Goal: Book appointment/travel/reservation

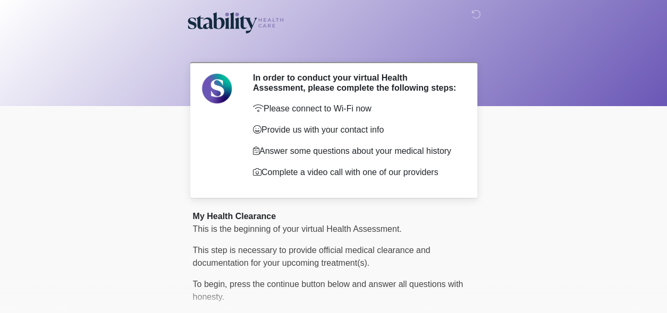
click at [121, 168] on body "‎ ‎ ‎ In order to conduct your virtual Health Assessment, please complete the f…" at bounding box center [333, 156] width 667 height 313
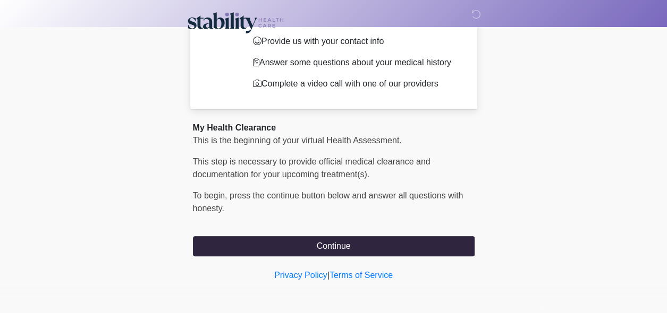
scroll to position [88, 0]
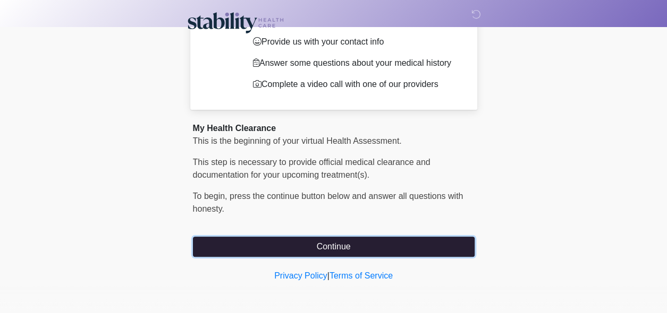
click at [383, 245] on button "Continue" at bounding box center [334, 247] width 282 height 20
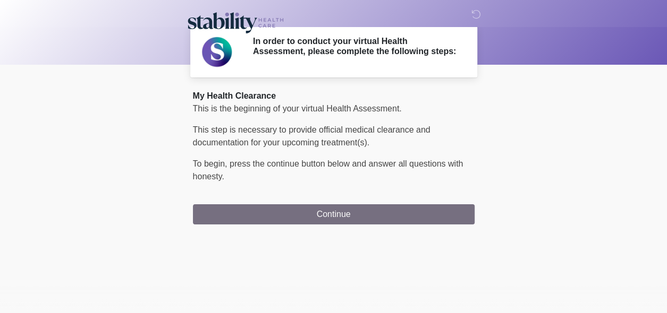
scroll to position [0, 0]
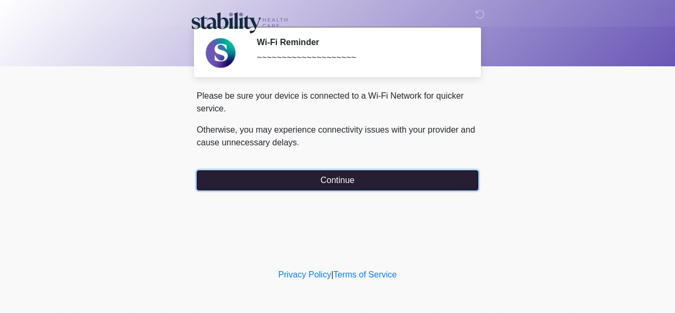
click at [324, 180] on button "Continue" at bounding box center [338, 181] width 282 height 20
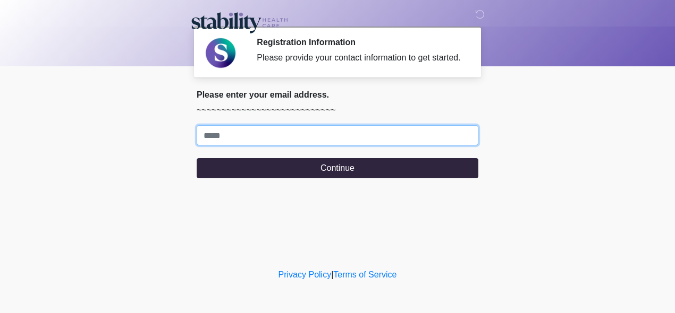
click at [269, 137] on input "Where should we email your response?" at bounding box center [338, 135] width 282 height 20
type input "**********"
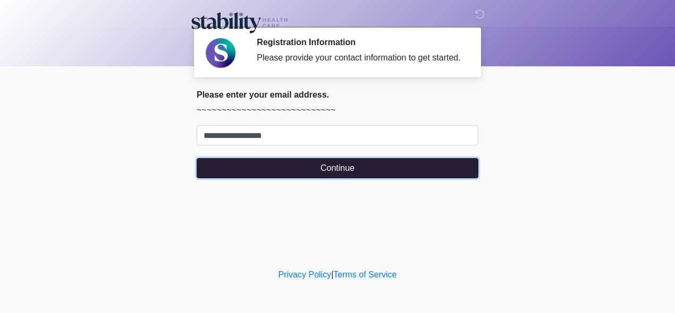
click at [274, 164] on button "Continue" at bounding box center [338, 168] width 282 height 20
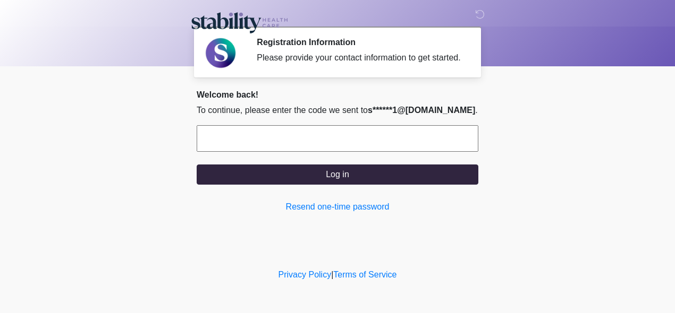
click at [351, 152] on form "Log in" at bounding box center [338, 155] width 282 height 60
click at [360, 138] on input "text" at bounding box center [338, 138] width 282 height 27
type input "******"
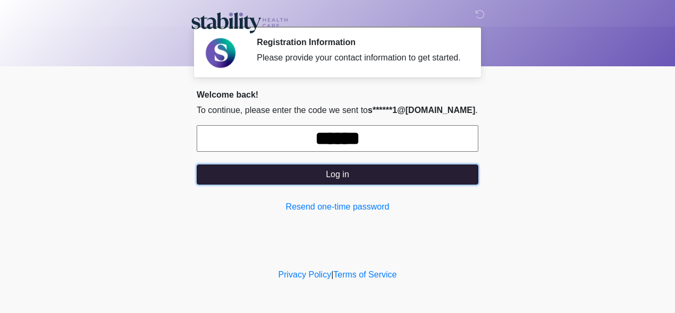
click at [409, 175] on button "Log in" at bounding box center [338, 175] width 282 height 20
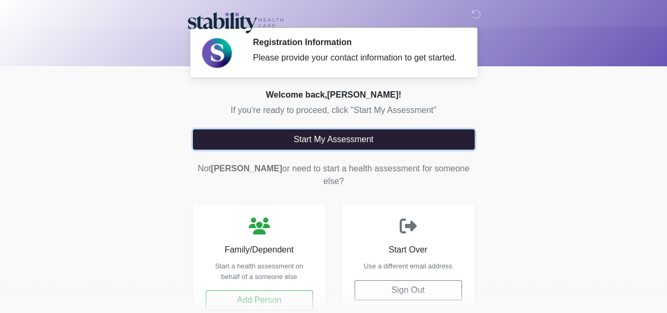
click at [270, 135] on button "Start My Assessment" at bounding box center [334, 140] width 282 height 20
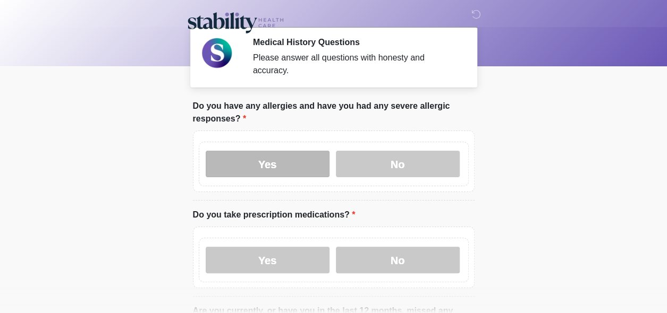
click at [279, 161] on label "Yes" at bounding box center [268, 164] width 124 height 27
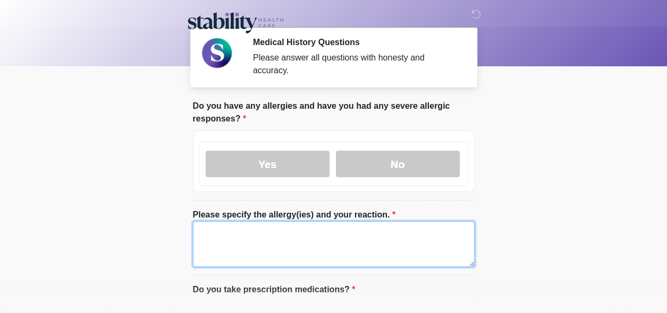
click at [267, 227] on textarea "Please specify the allergy(ies) and your reaction." at bounding box center [334, 245] width 282 height 46
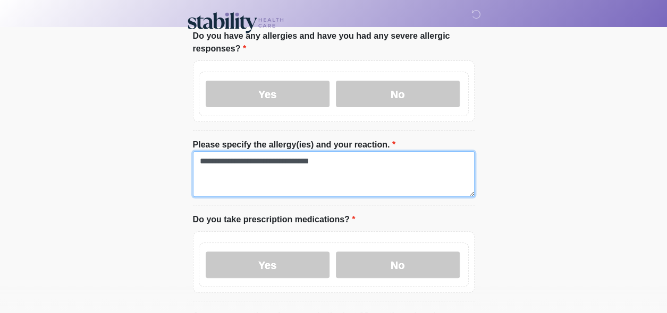
scroll to position [74, 0]
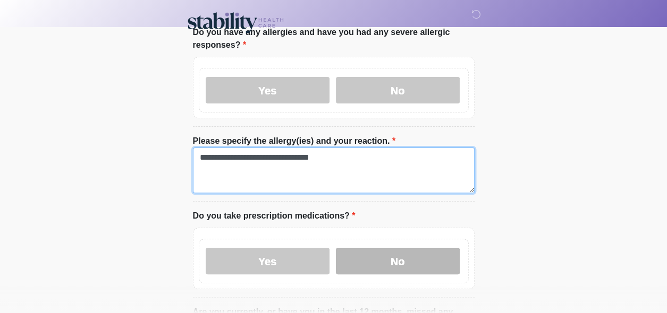
type textarea "**********"
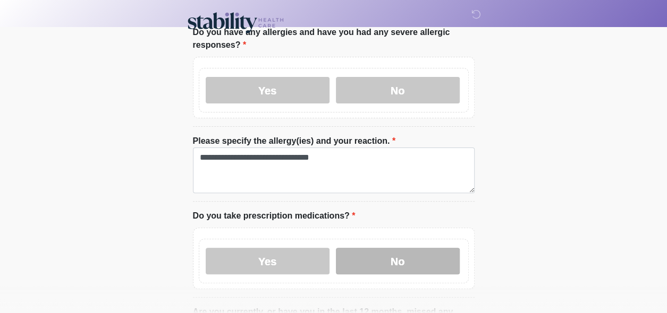
click at [390, 249] on label "No" at bounding box center [398, 261] width 124 height 27
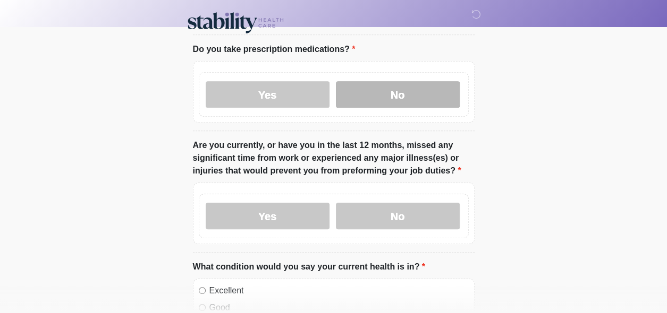
scroll to position [242, 0]
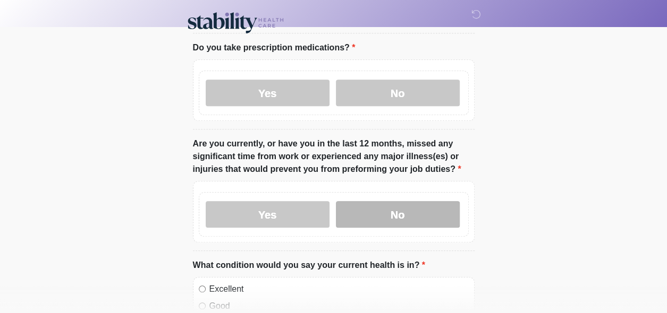
click at [405, 201] on label "No" at bounding box center [398, 214] width 124 height 27
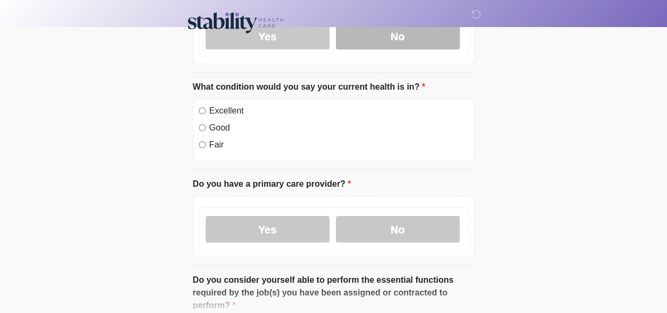
scroll to position [427, 0]
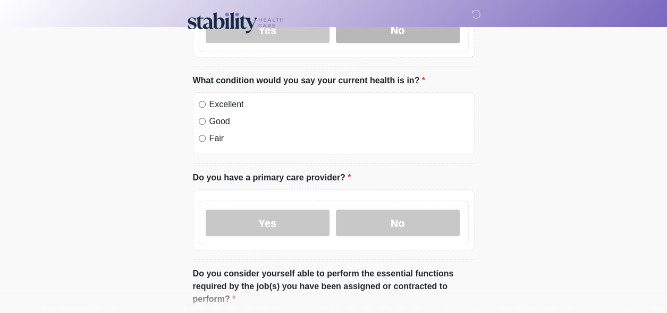
click at [403, 211] on label "No" at bounding box center [398, 223] width 124 height 27
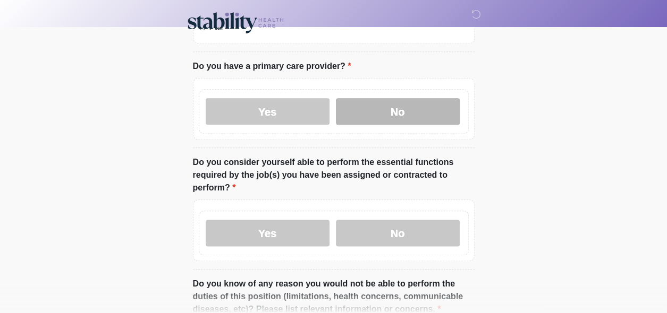
scroll to position [540, 0]
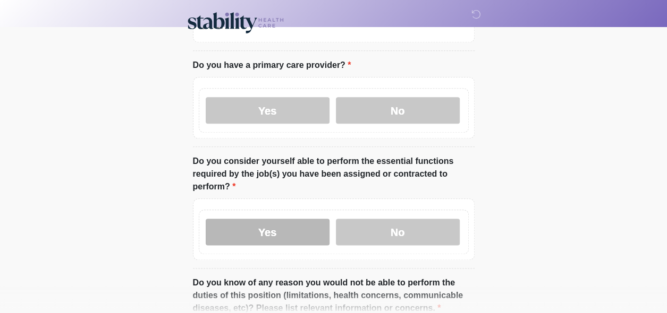
click at [294, 219] on label "Yes" at bounding box center [268, 232] width 124 height 27
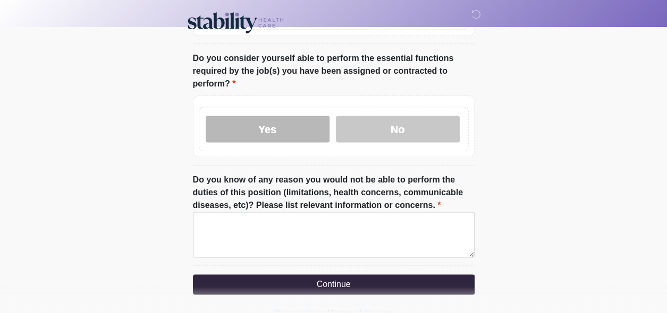
scroll to position [659, 0]
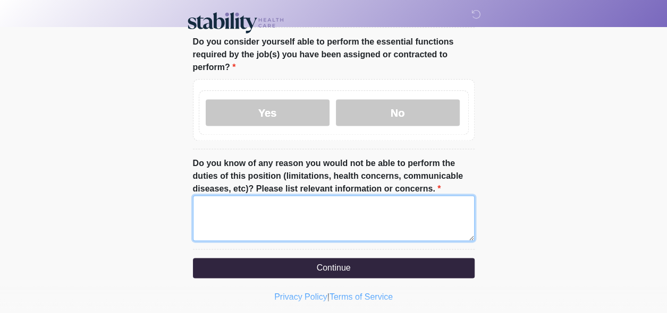
click at [386, 213] on textarea "Do you know of any reason you would not be able to perform the duties of this p…" at bounding box center [334, 219] width 282 height 46
type textarea "***"
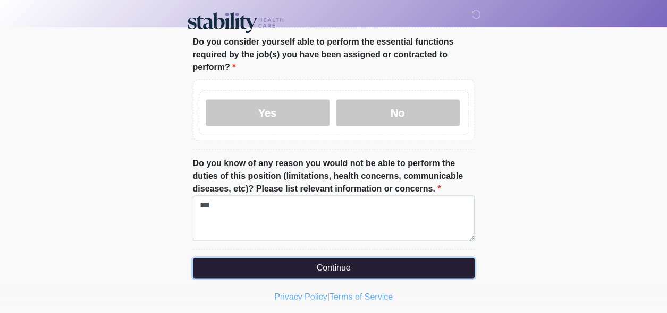
click at [395, 258] on button "Continue" at bounding box center [334, 268] width 282 height 20
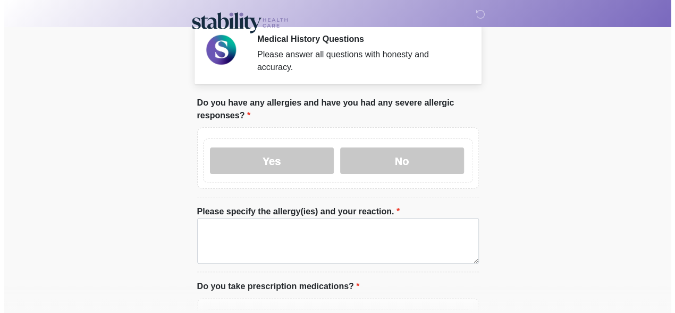
scroll to position [0, 0]
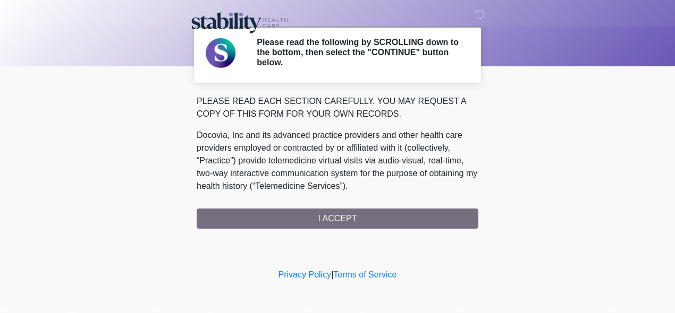
click at [401, 220] on div "PLEASE READ EACH SECTION CAREFULLY. YOU MAY REQUEST A COPY OF THIS FORM FOR YOU…" at bounding box center [338, 162] width 282 height 134
click at [241, 227] on div "PLEASE READ EACH SECTION CAREFULLY. YOU MAY REQUEST A COPY OF THIS FORM FOR YOU…" at bounding box center [338, 162] width 282 height 134
click at [249, 218] on div "PLEASE READ EACH SECTION CAREFULLY. YOU MAY REQUEST A COPY OF THIS FORM FOR YOU…" at bounding box center [338, 162] width 282 height 134
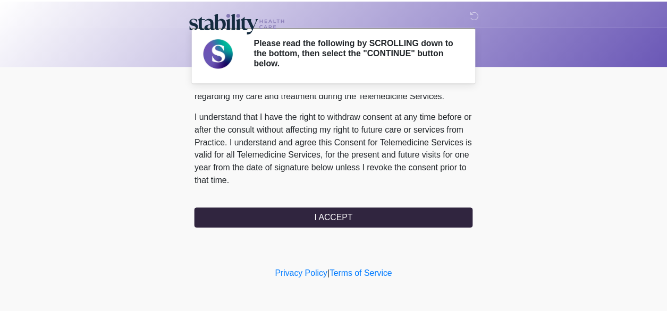
scroll to position [702, 0]
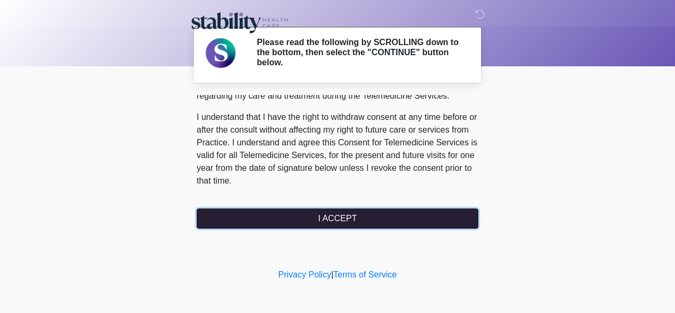
click at [378, 218] on button "I ACCEPT" at bounding box center [338, 219] width 282 height 20
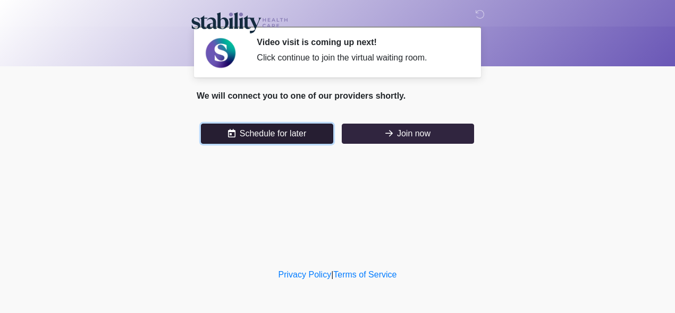
click at [281, 135] on button "Schedule for later" at bounding box center [267, 134] width 132 height 20
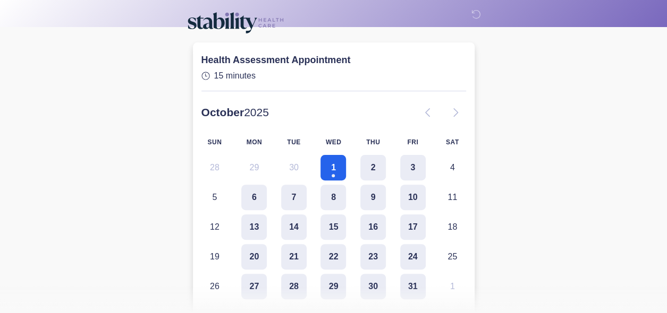
scroll to position [83, 0]
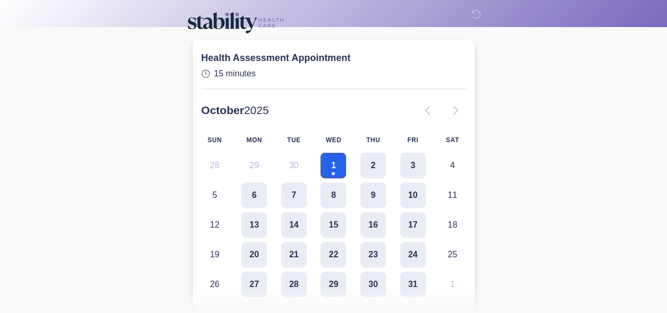
click at [334, 166] on button "1" at bounding box center [333, 166] width 26 height 26
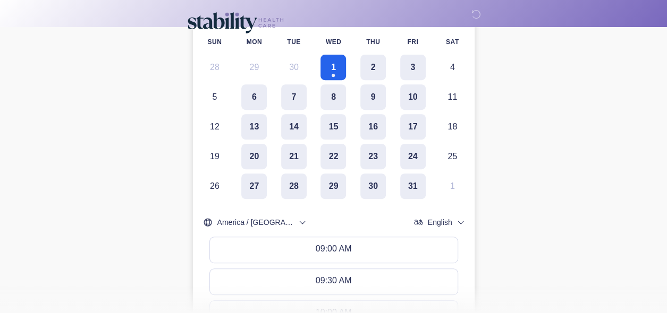
scroll to position [225, 0]
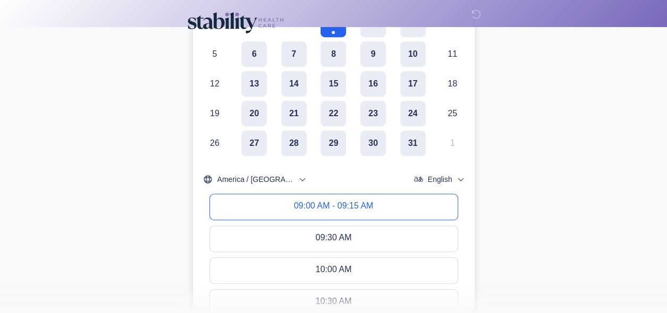
click at [336, 206] on div "09:00 AM - 09:15 AM" at bounding box center [333, 207] width 79 height 12
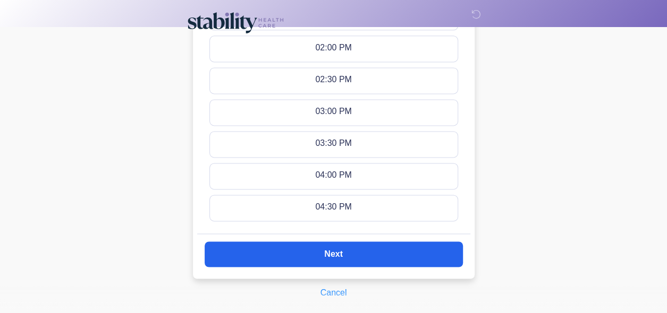
scroll to position [716, 0]
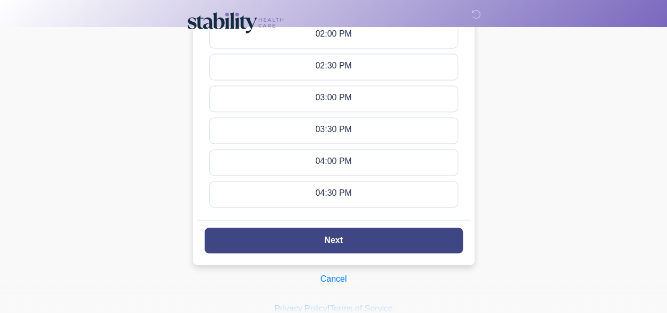
click at [406, 245] on button "Next" at bounding box center [334, 241] width 258 height 26
